Goal: Information Seeking & Learning: Find specific fact

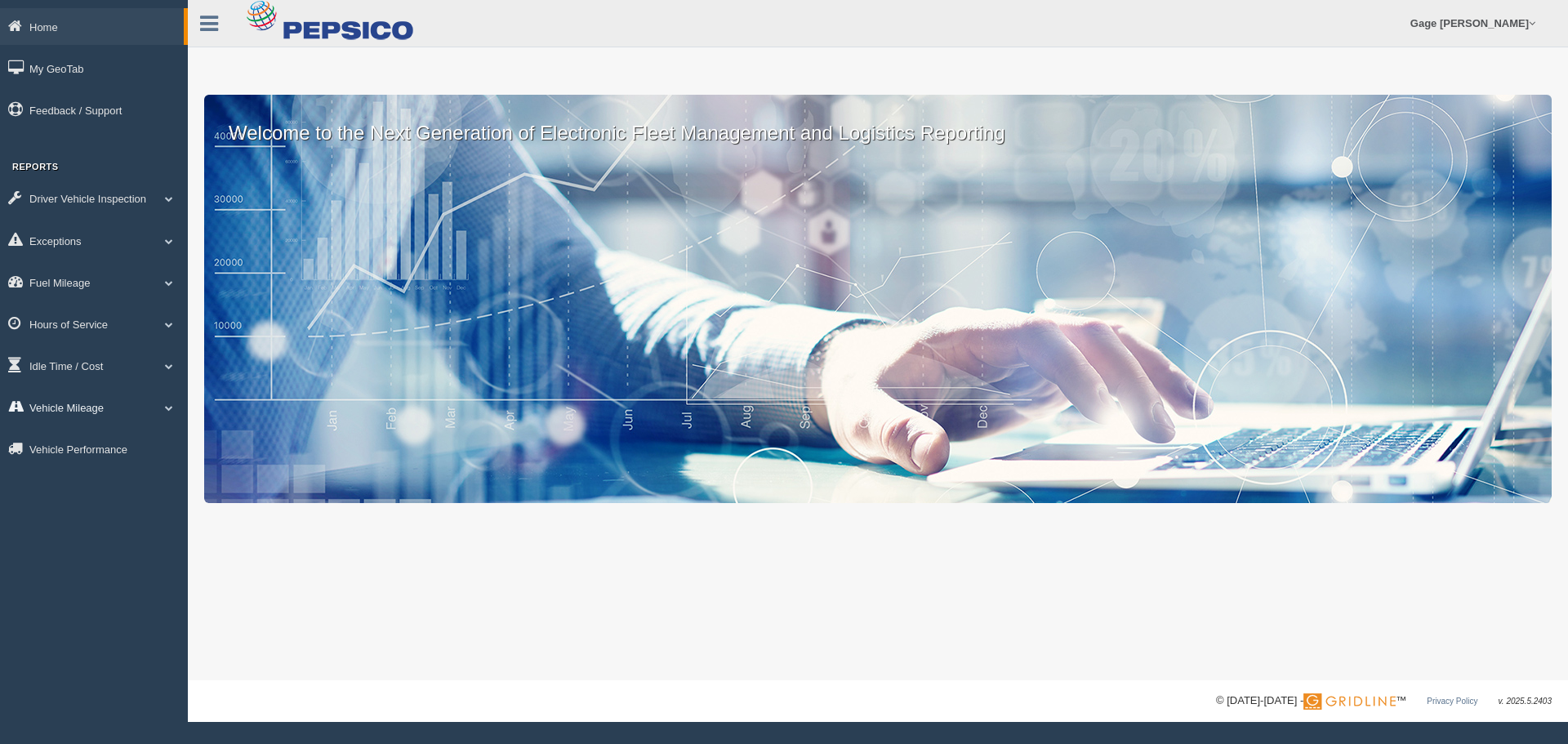
click at [84, 393] on link "Vehicle Mileage" at bounding box center [93, 407] width 188 height 37
click at [91, 434] on link "Vehicle Mileage" at bounding box center [106, 445] width 155 height 29
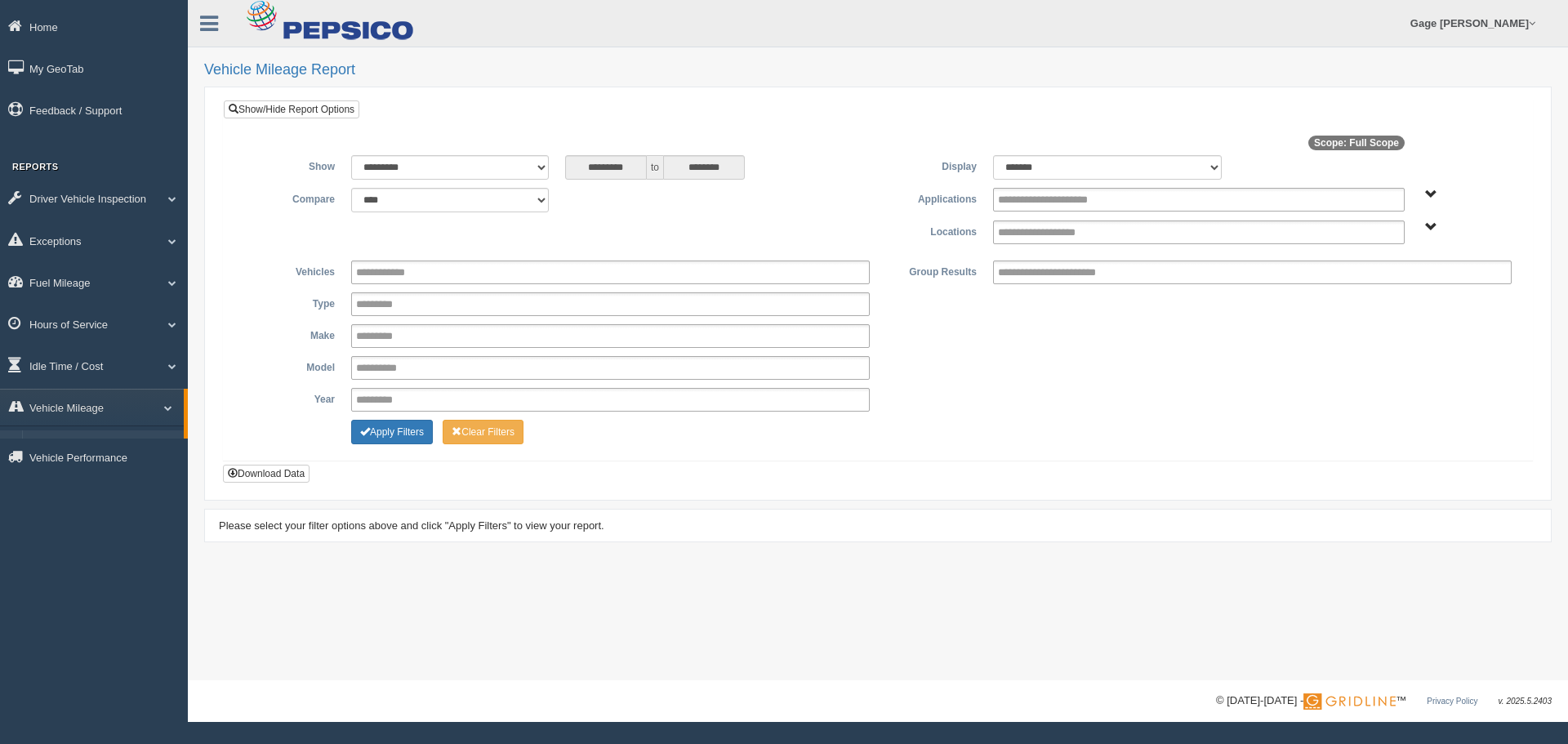
click at [1022, 236] on input "**********" at bounding box center [1054, 232] width 113 height 20
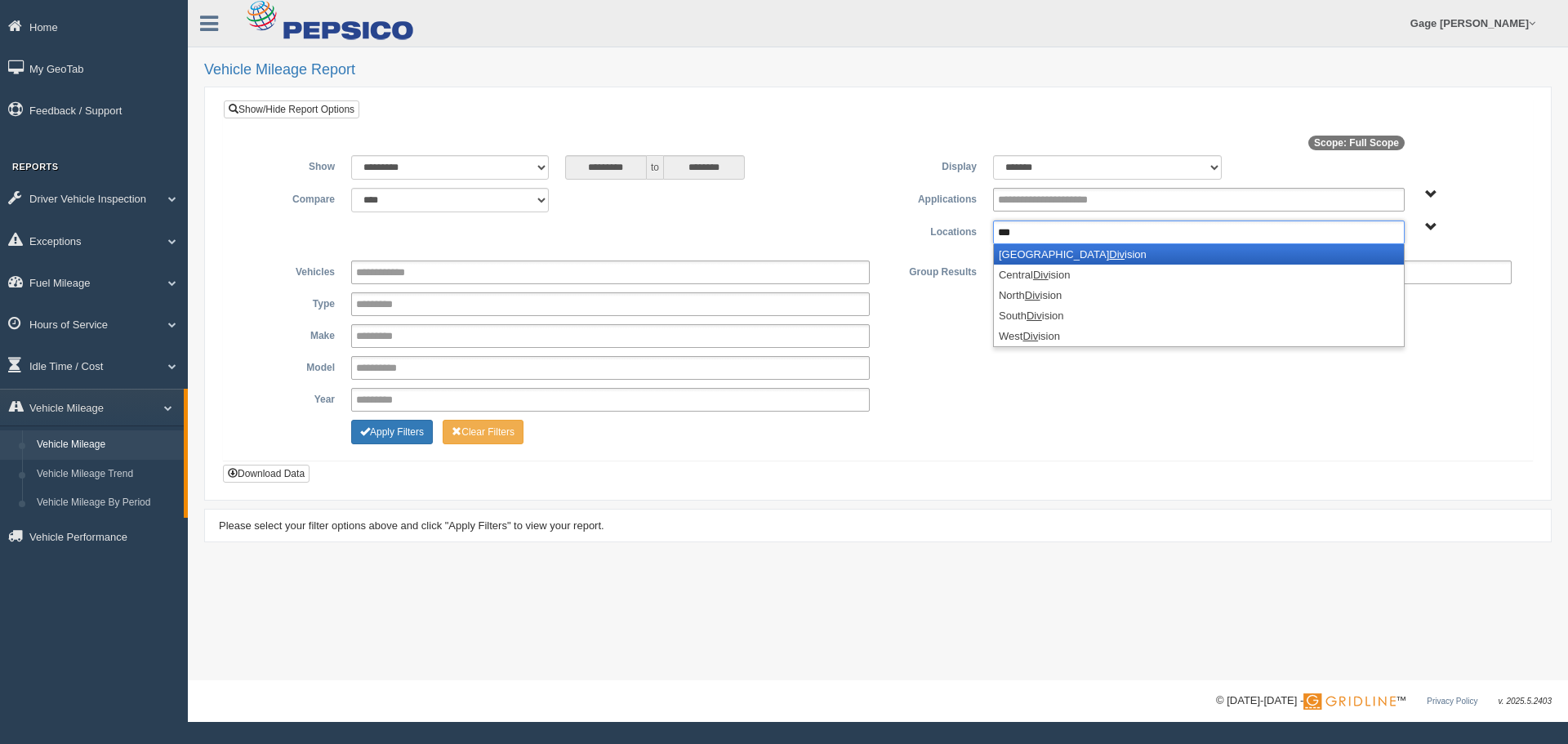
type input "***"
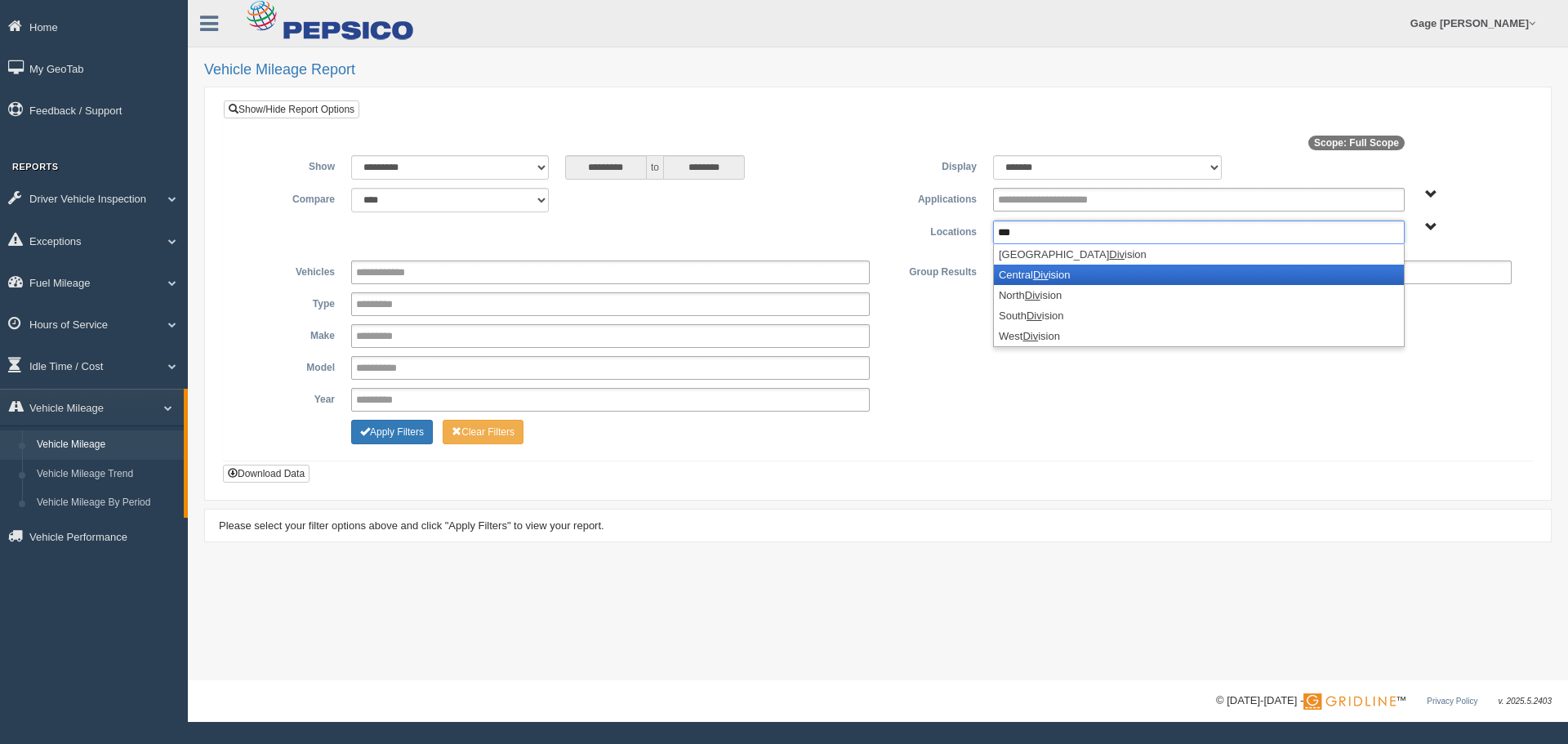
click at [1044, 268] on li "Central Div ision" at bounding box center [1198, 275] width 410 height 20
type input "***"
click at [1044, 270] on li "North Div ision" at bounding box center [1198, 275] width 410 height 20
type input "***"
click at [1044, 271] on li "South Div ision" at bounding box center [1198, 275] width 410 height 20
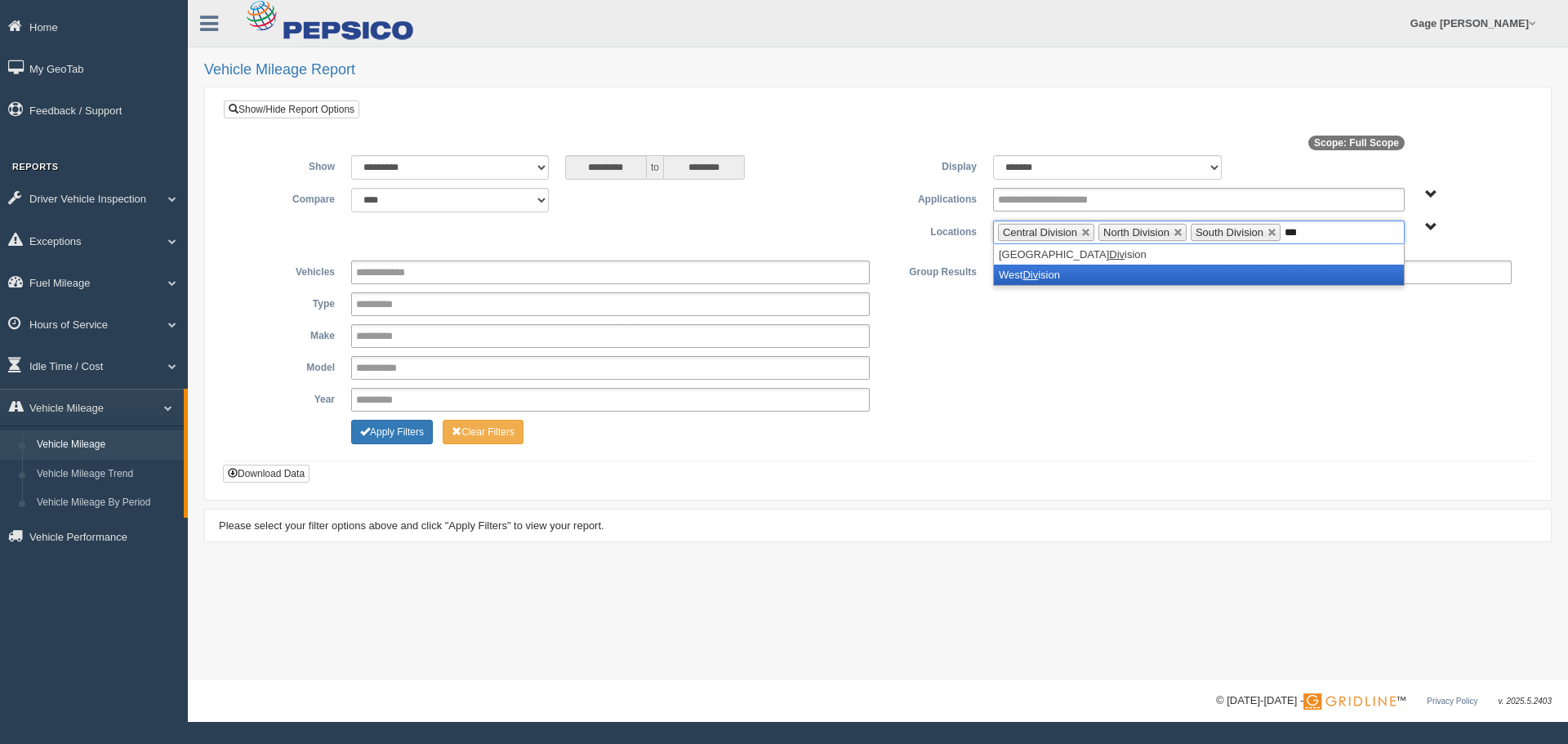
type input "***"
click at [1044, 271] on li "West Div ision" at bounding box center [1198, 275] width 410 height 20
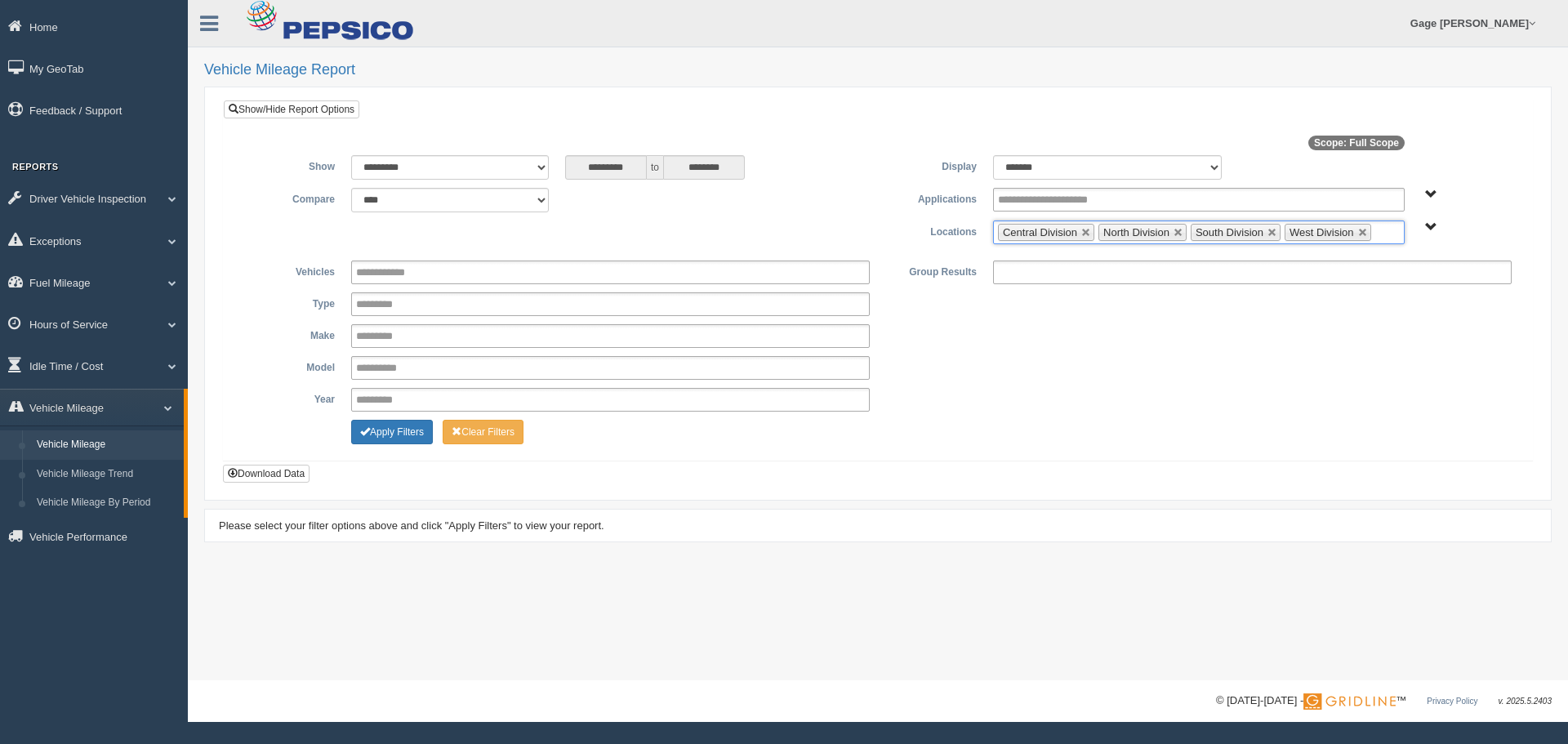
click at [1044, 271] on input "text" at bounding box center [1069, 272] width 143 height 20
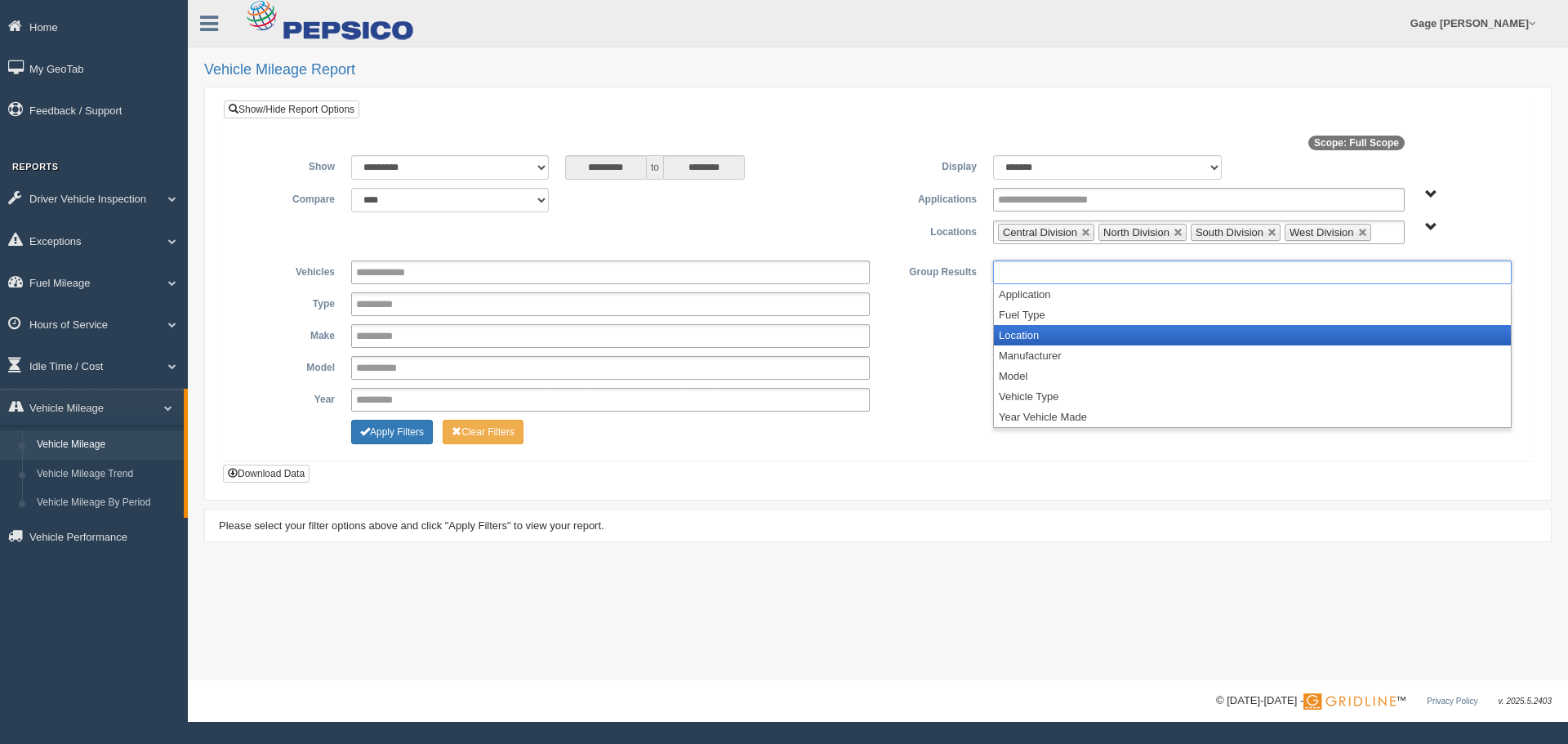
click at [1031, 330] on ul "Application Fuel Type Location Manufacturer Model Vehicle Type Year Vehicle Made" at bounding box center [1252, 355] width 517 height 143
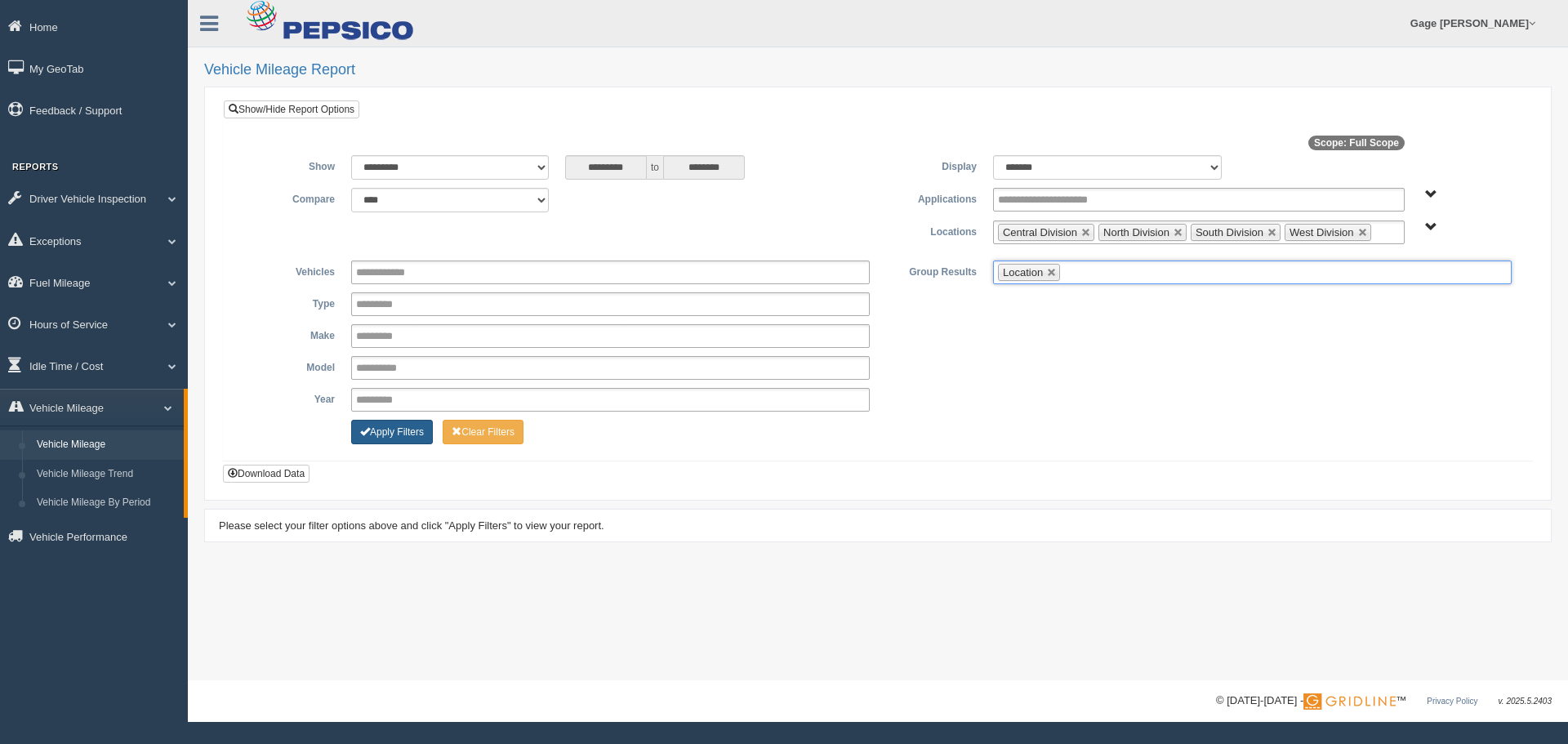
click at [392, 433] on button "Apply Filters" at bounding box center [392, 431] width 82 height 24
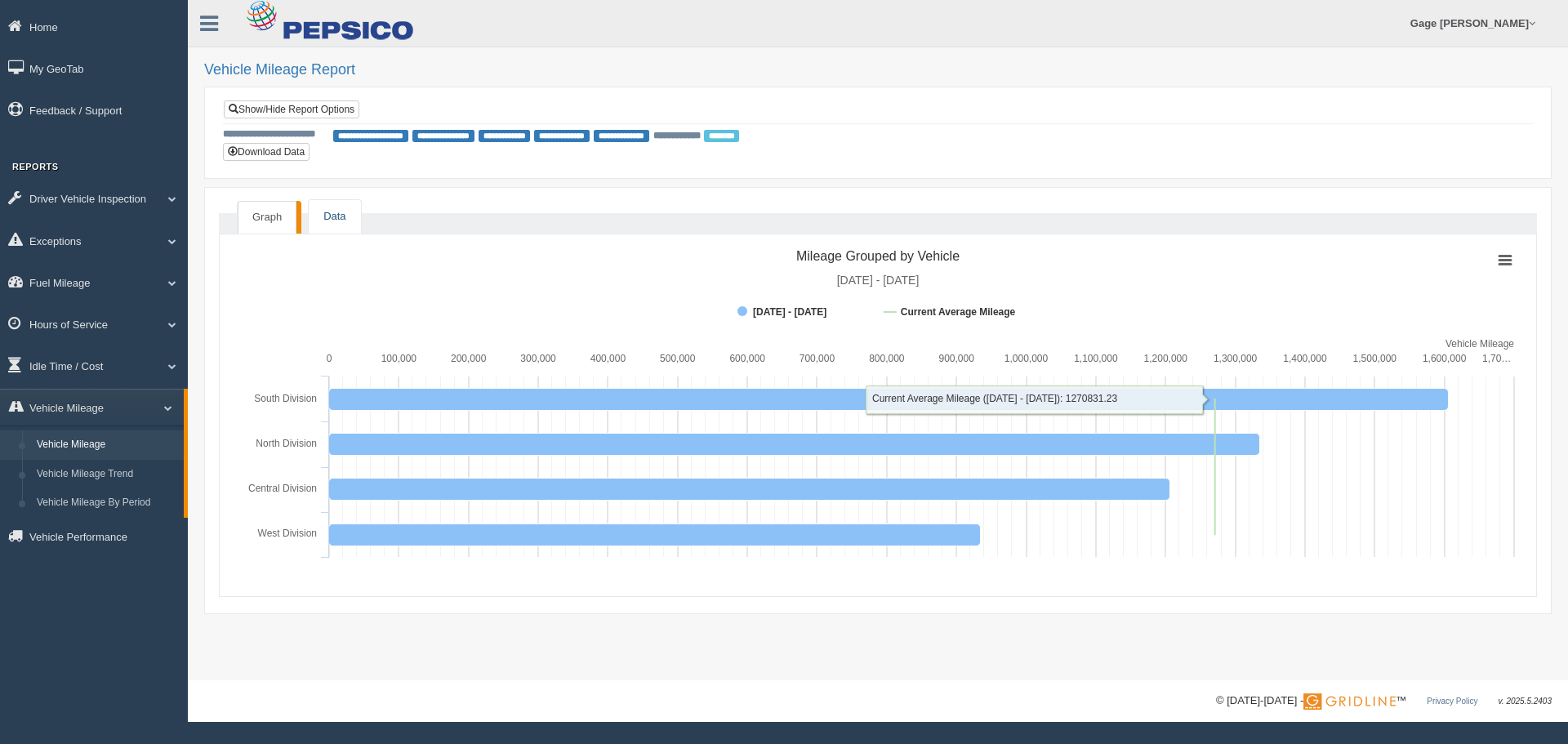
click at [349, 215] on link "Data" at bounding box center [334, 217] width 52 height 33
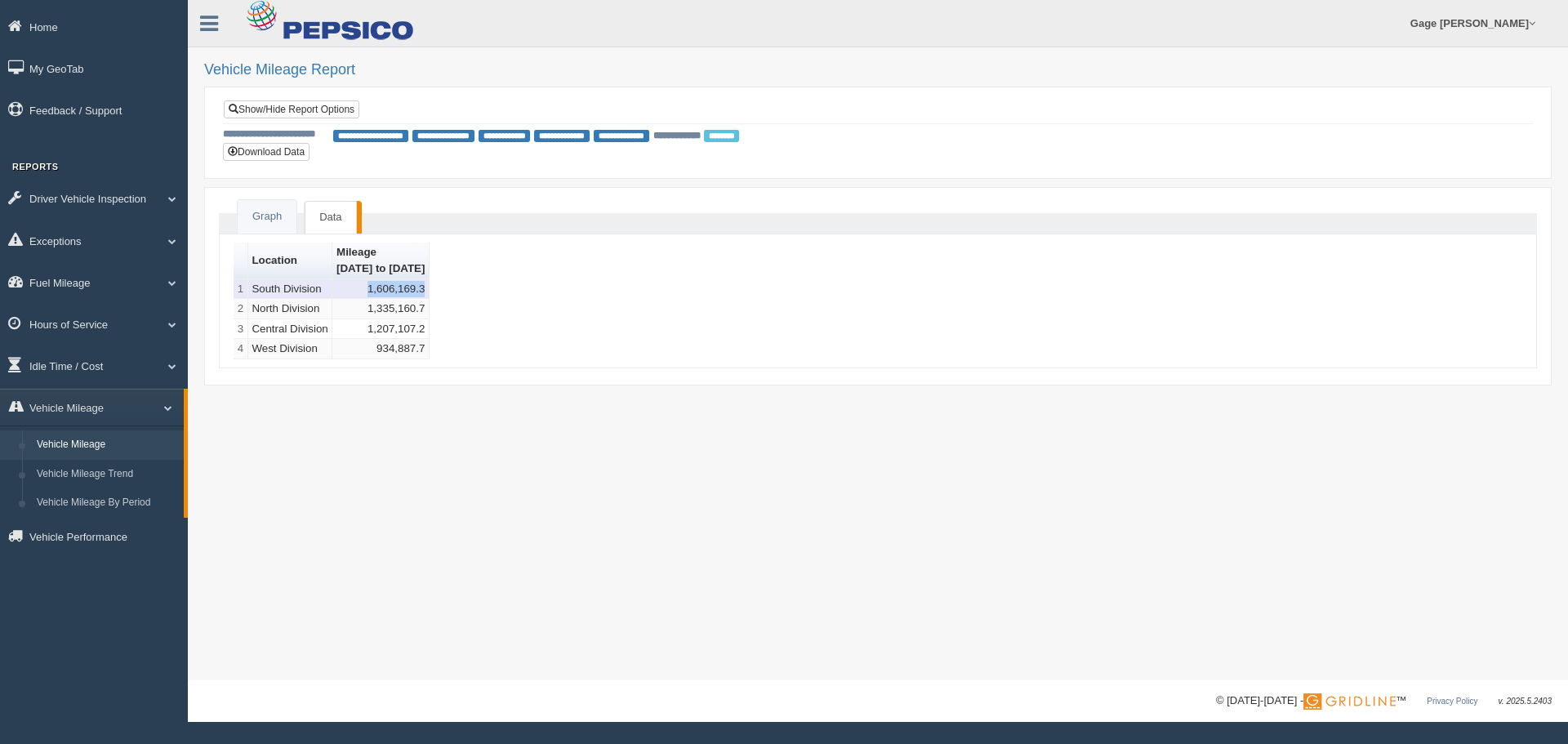
drag, startPoint x: 404, startPoint y: 290, endPoint x: 463, endPoint y: 292, distance: 59.0
click at [429, 292] on td "1,606,169.3" at bounding box center [381, 289] width 97 height 20
copy td "1,606,169.3"
drag, startPoint x: 395, startPoint y: 303, endPoint x: 464, endPoint y: 307, distance: 69.1
click at [429, 307] on td "1,335,160.7" at bounding box center [381, 309] width 97 height 20
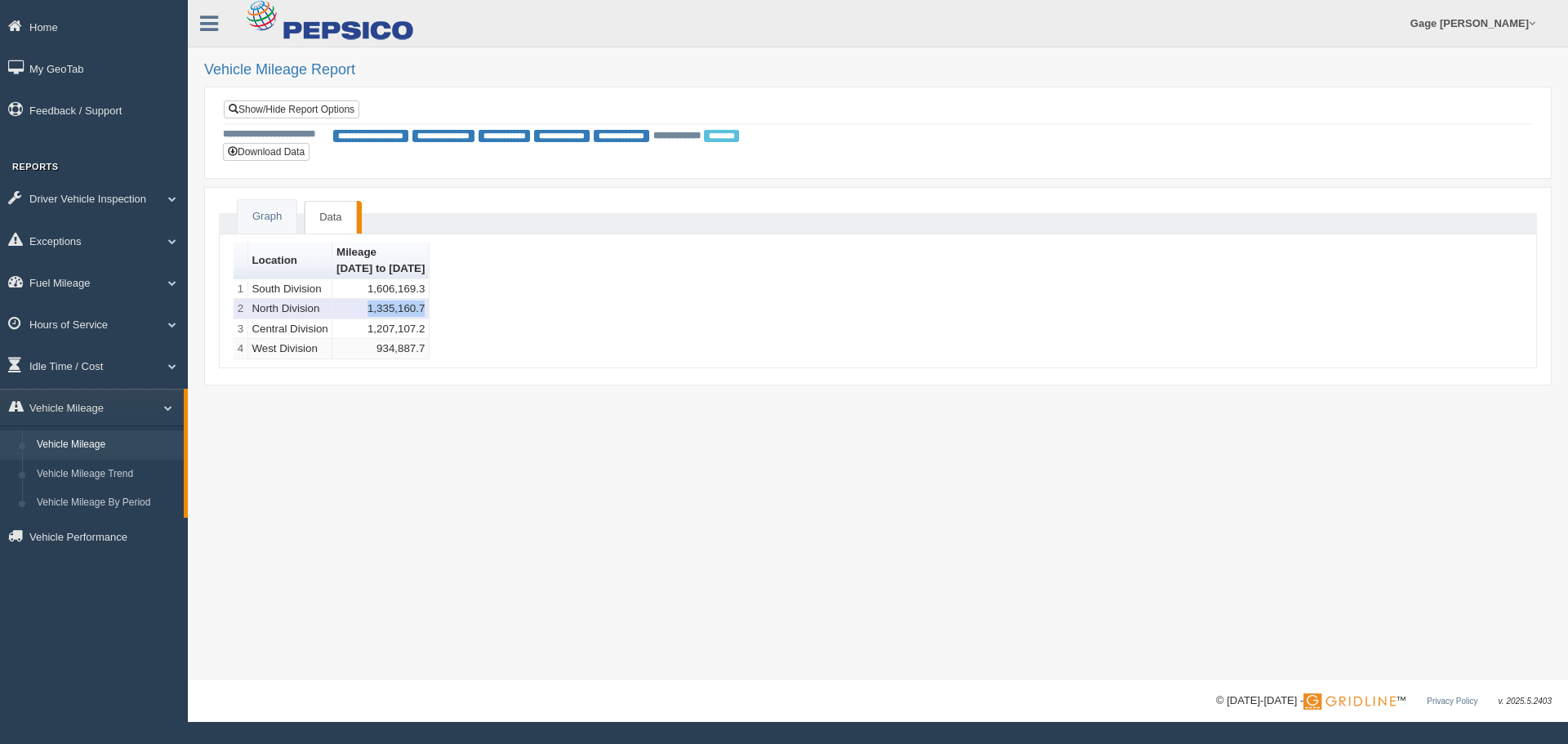
copy td "1,335,160.7"
click at [396, 300] on td "1,335,160.7" at bounding box center [381, 309] width 97 height 20
drag, startPoint x: 403, startPoint y: 327, endPoint x: 464, endPoint y: 332, distance: 61.2
click at [429, 332] on td "1,207,107.2" at bounding box center [381, 329] width 97 height 20
copy td "1,207,107.2"
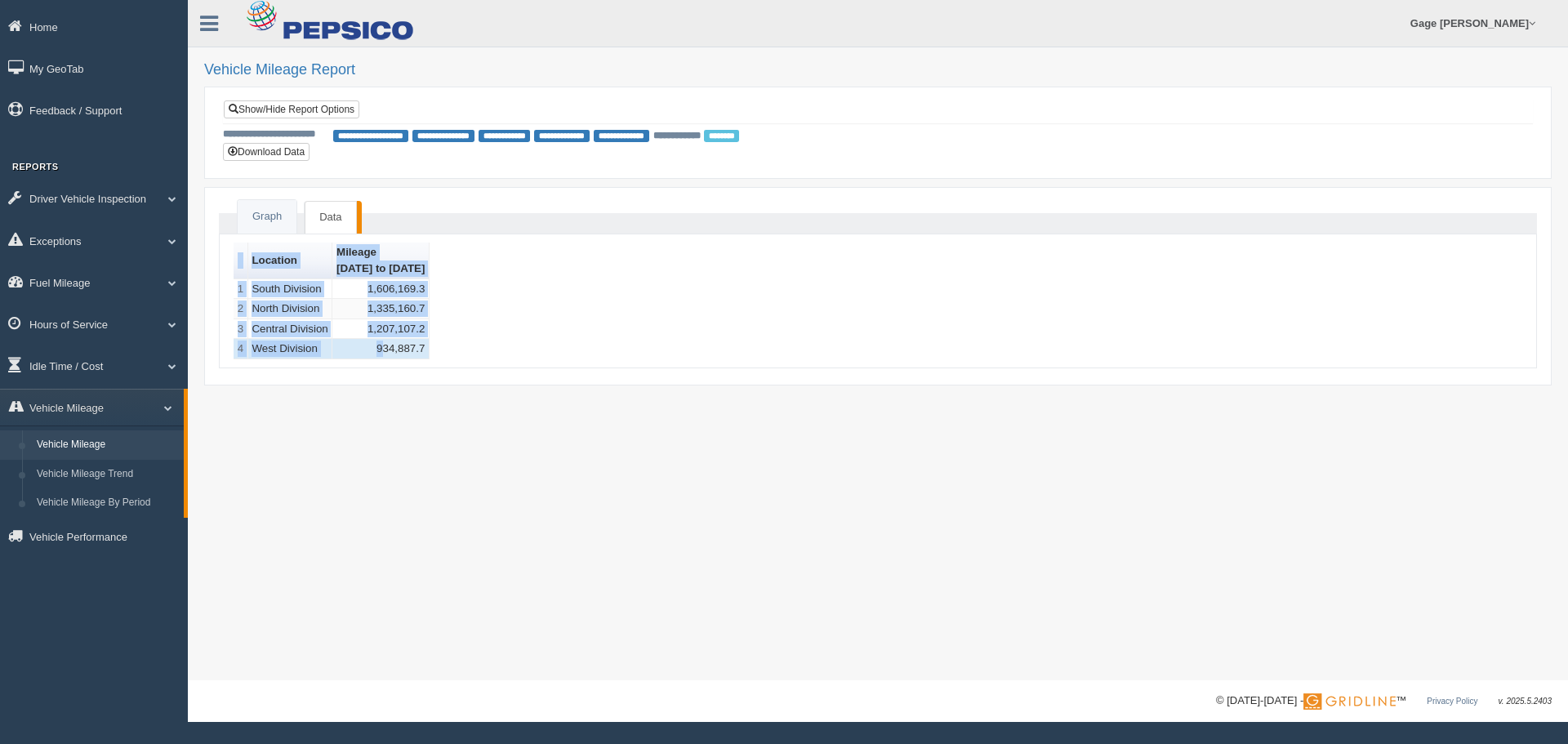
drag, startPoint x: 417, startPoint y: 351, endPoint x: 488, endPoint y: 350, distance: 71.0
click at [488, 350] on div "Location [GEOGRAPHIC_DATA] [DATE] to [DATE] 1 South Division 1,606,169.3 2 Nort…" at bounding box center [878, 301] width 1289 height 117
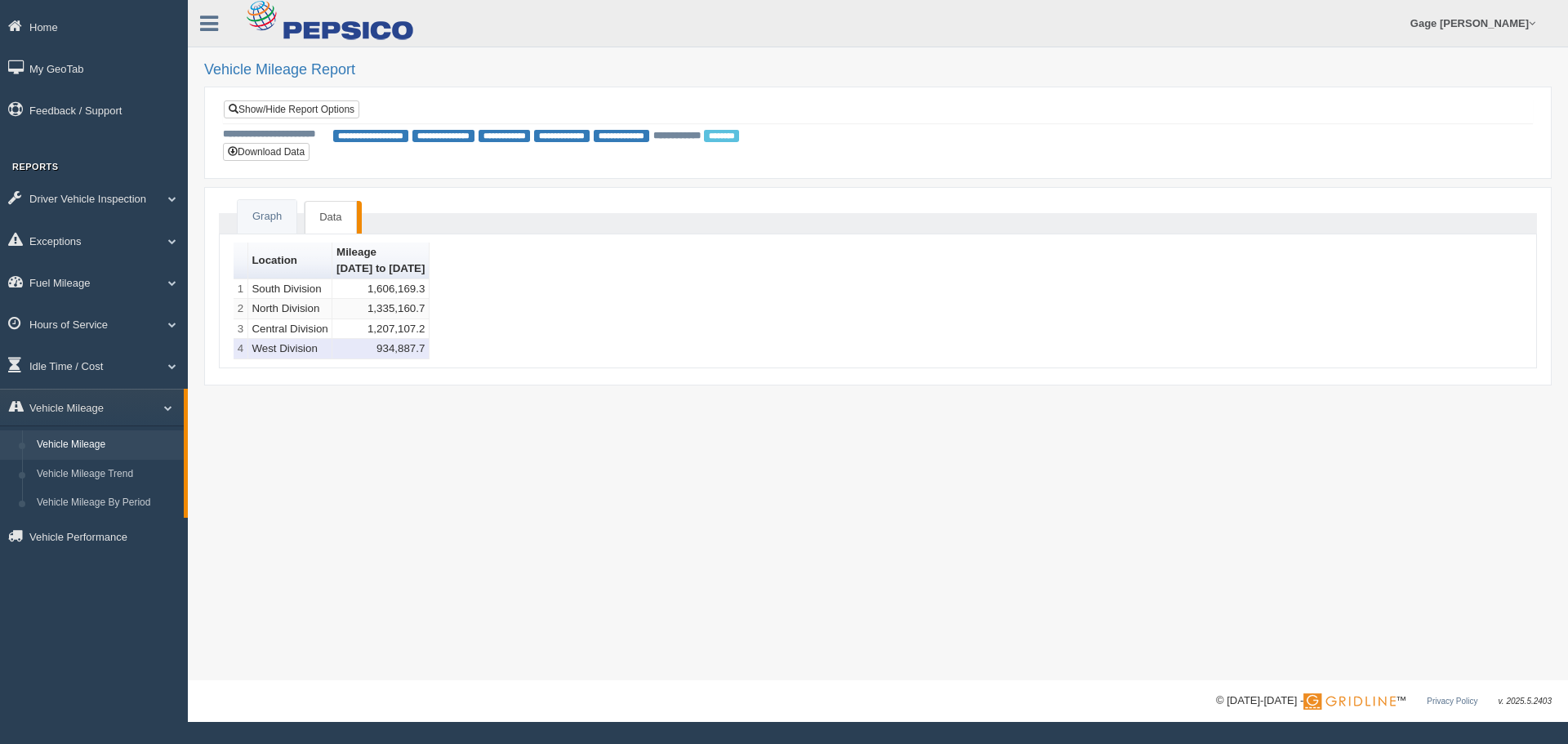
click at [413, 353] on td "934,887.7" at bounding box center [381, 349] width 97 height 20
drag, startPoint x: 414, startPoint y: 353, endPoint x: 465, endPoint y: 353, distance: 51.0
click at [429, 353] on td "934,887.7" at bounding box center [381, 349] width 97 height 20
copy td "934,887.7"
